Goal: Task Accomplishment & Management: Use online tool/utility

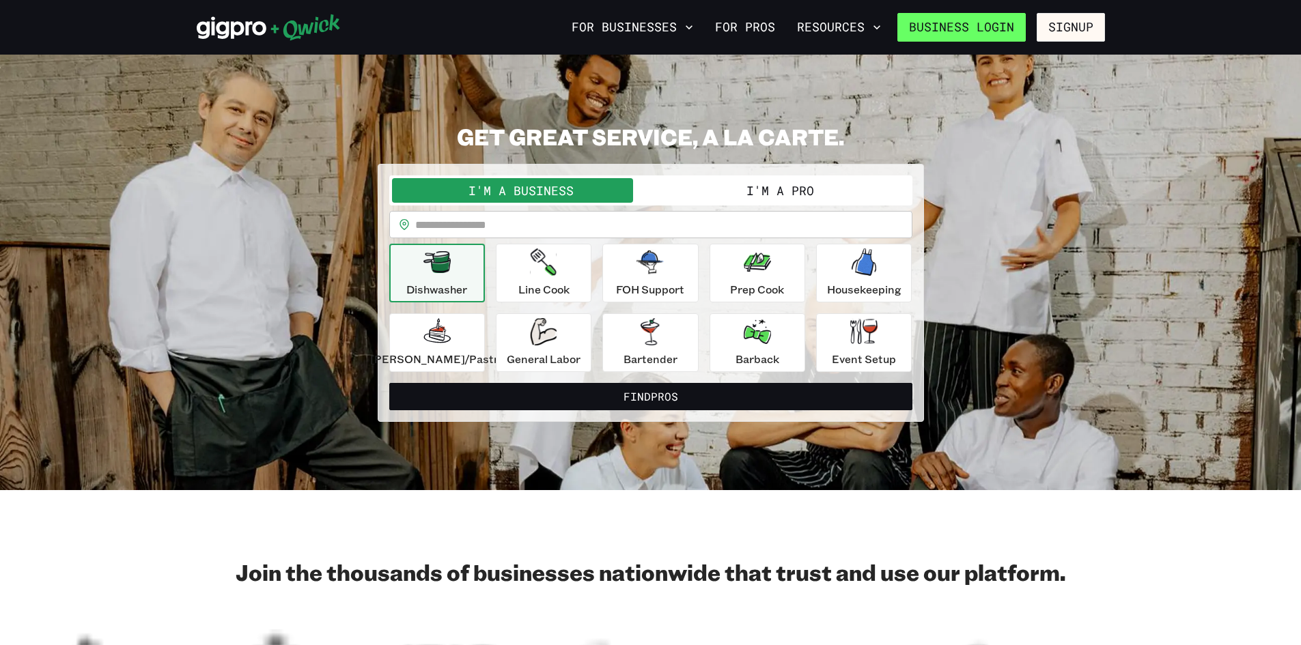
click at [989, 25] on link "Business Login" at bounding box center [961, 27] width 128 height 29
click at [743, 195] on button "I'm a Pro" at bounding box center [780, 190] width 259 height 25
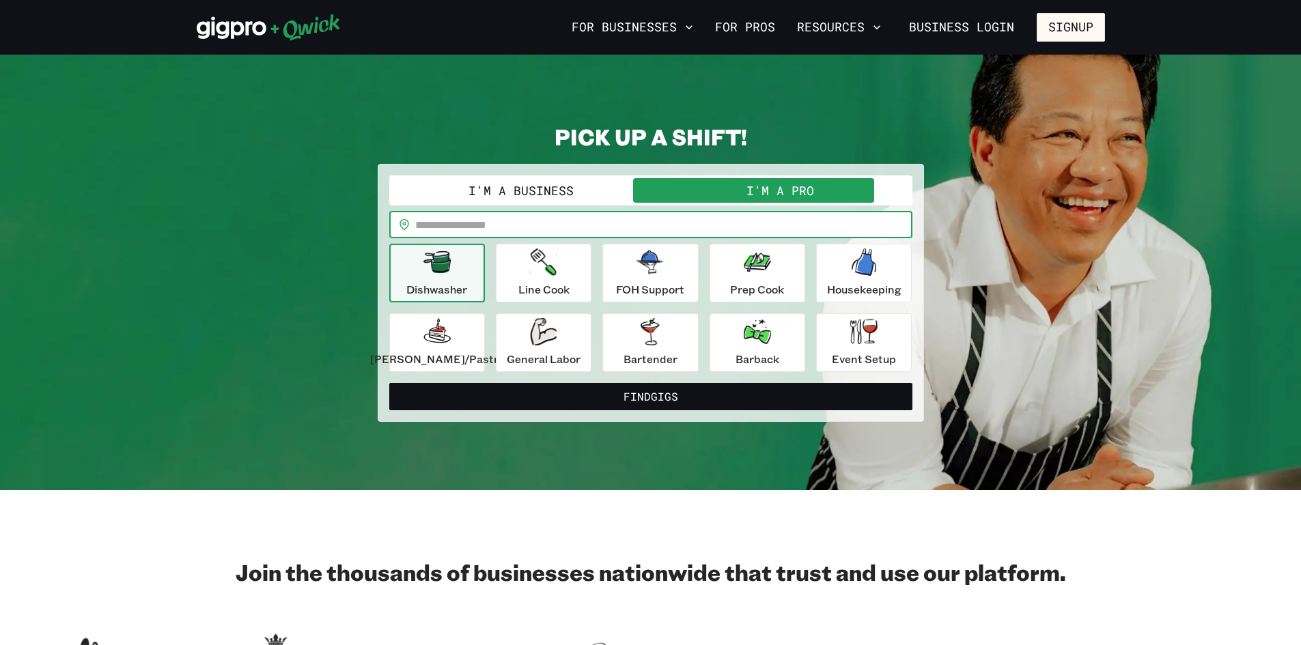
click at [585, 227] on input "text" at bounding box center [663, 224] width 497 height 27
type input "*****"
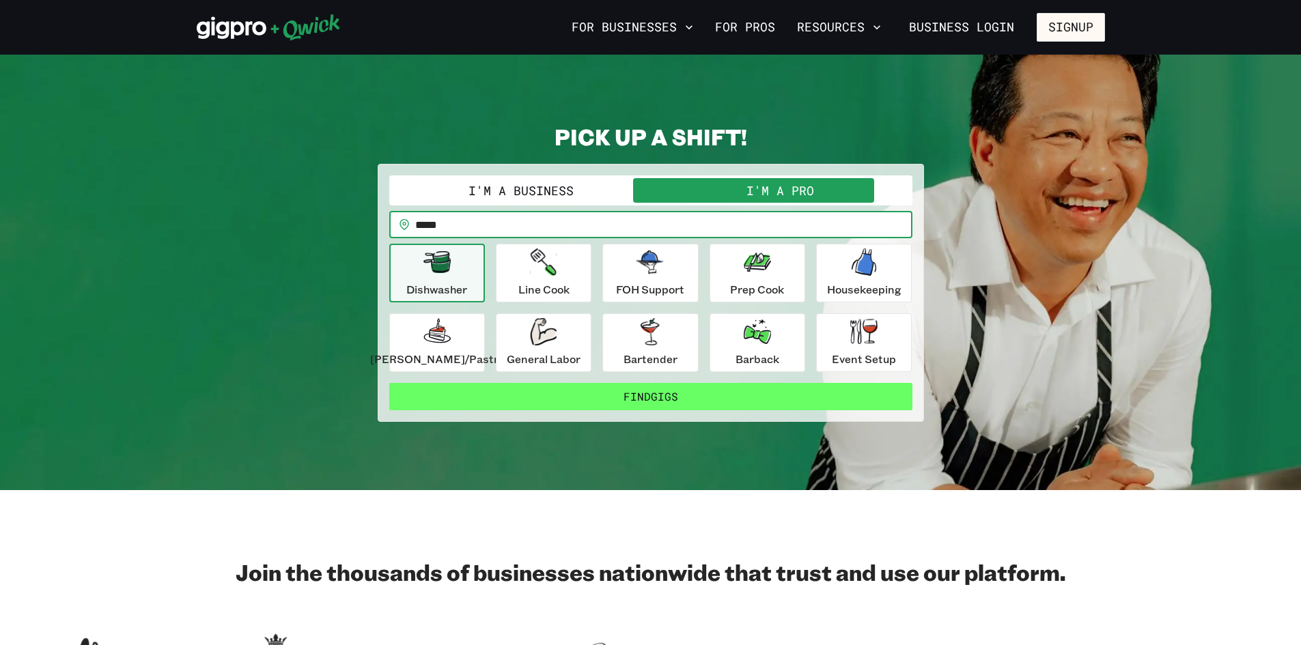
click at [721, 400] on button "Find Gigs" at bounding box center [650, 396] width 523 height 27
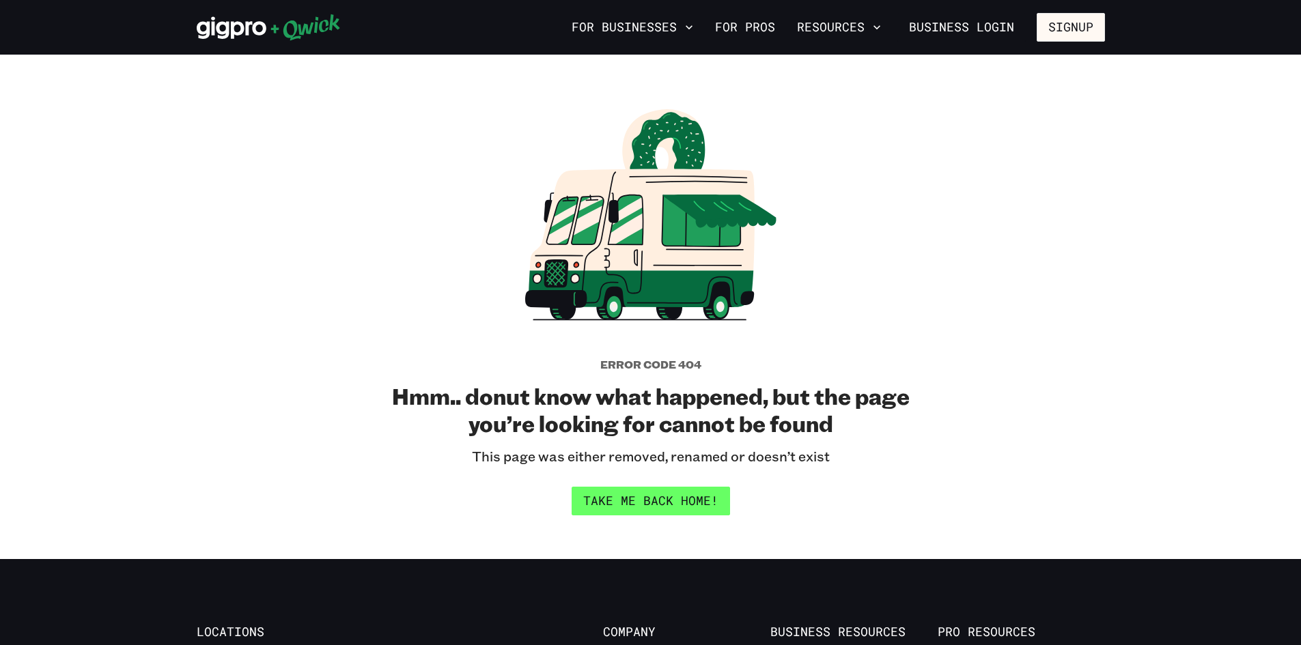
click at [704, 505] on link "Take me back home!" at bounding box center [651, 501] width 158 height 29
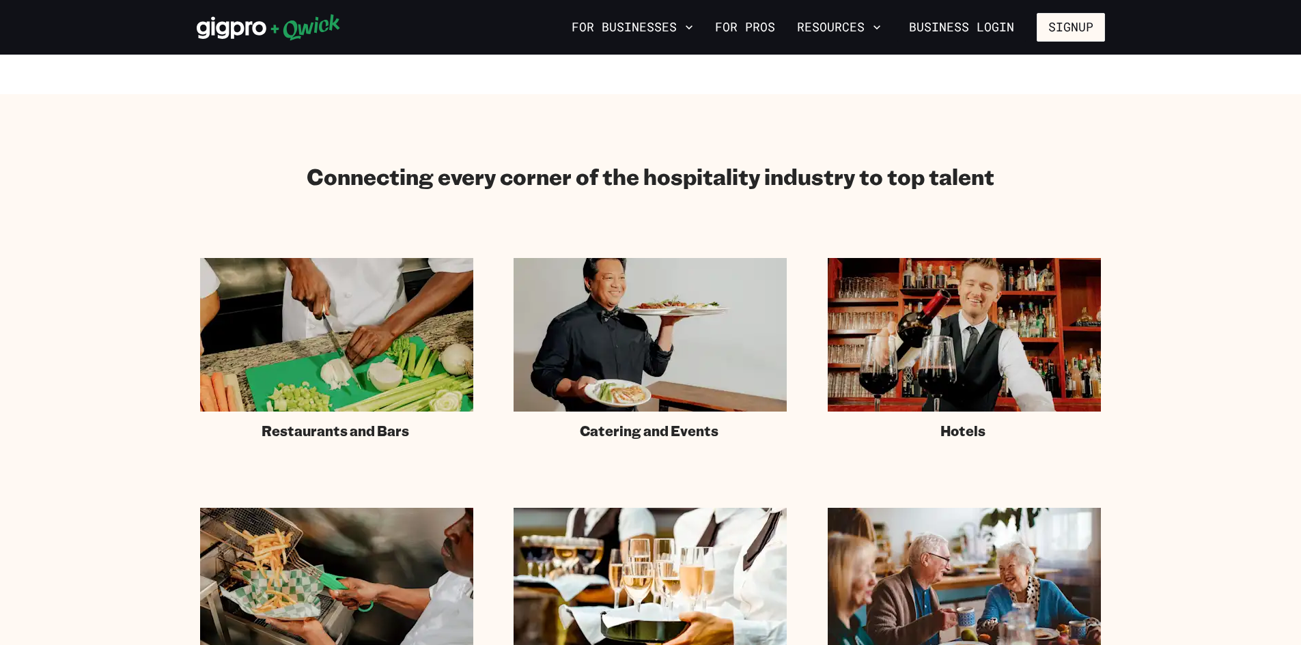
scroll to position [683, 0]
